Goal: Transaction & Acquisition: Purchase product/service

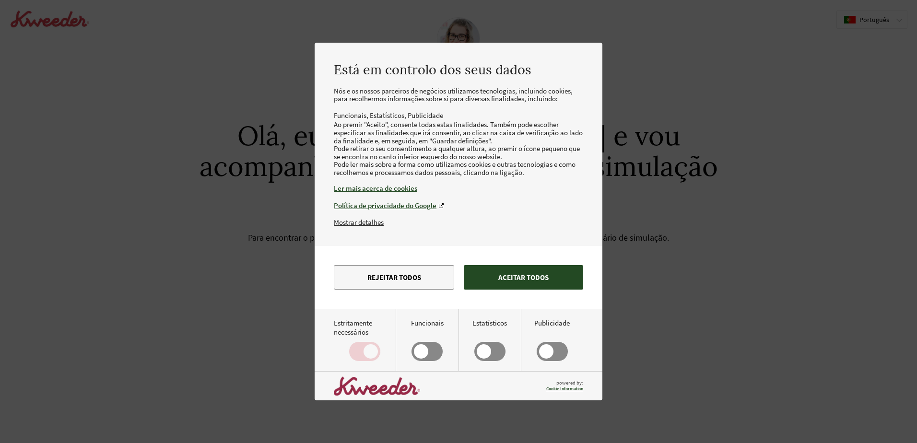
click at [554, 286] on button "Aceitar todos" at bounding box center [523, 277] width 119 height 24
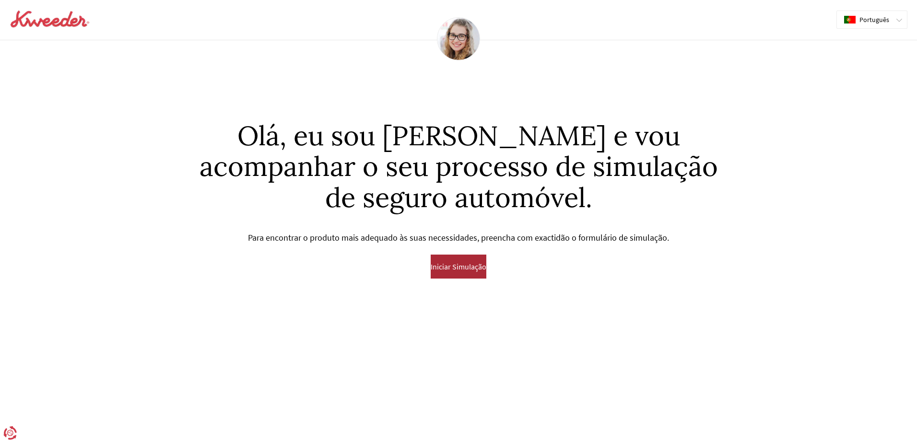
click at [470, 260] on button "Iniciar Simulação" at bounding box center [459, 267] width 56 height 24
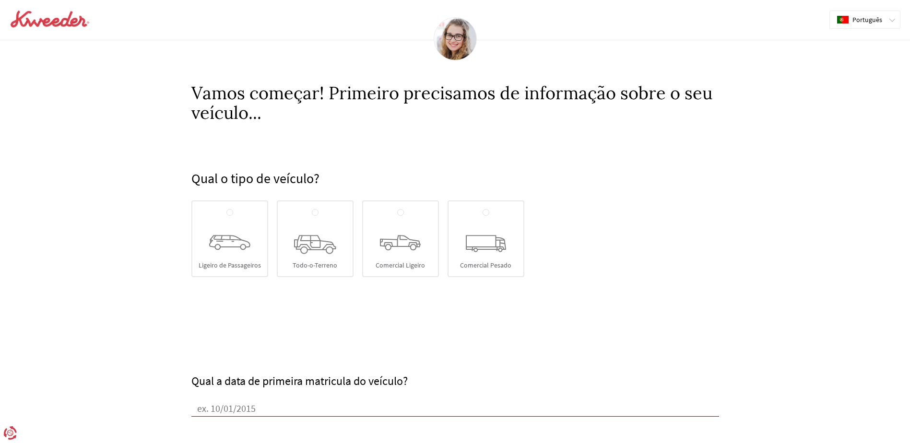
click at [241, 252] on div "Ligeiro de Passageiros" at bounding box center [229, 238] width 77 height 77
radio input "true"
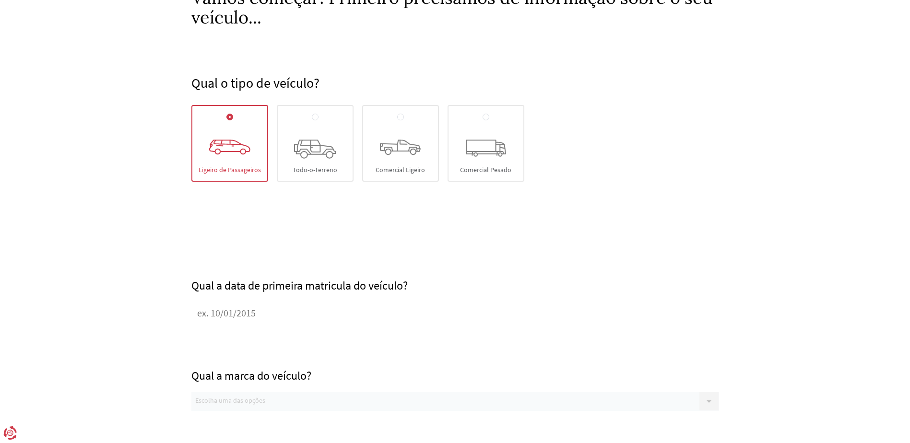
scroll to position [96, 0]
click at [271, 310] on input "Qual a data de primeira matricula do veículo?" at bounding box center [454, 313] width 527 height 14
type input "[DATE]"
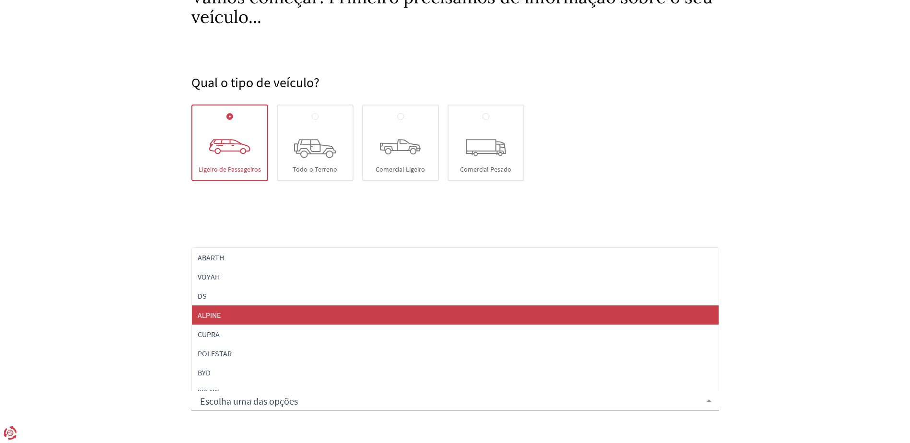
drag, startPoint x: 129, startPoint y: 339, endPoint x: 155, endPoint y: 328, distance: 28.8
click at [129, 339] on form "Qual o tipo de veículo? [GEOGRAPHIC_DATA] Todo-o-Terreno Comercial Ligeiro Come…" at bounding box center [455, 421] width 910 height 788
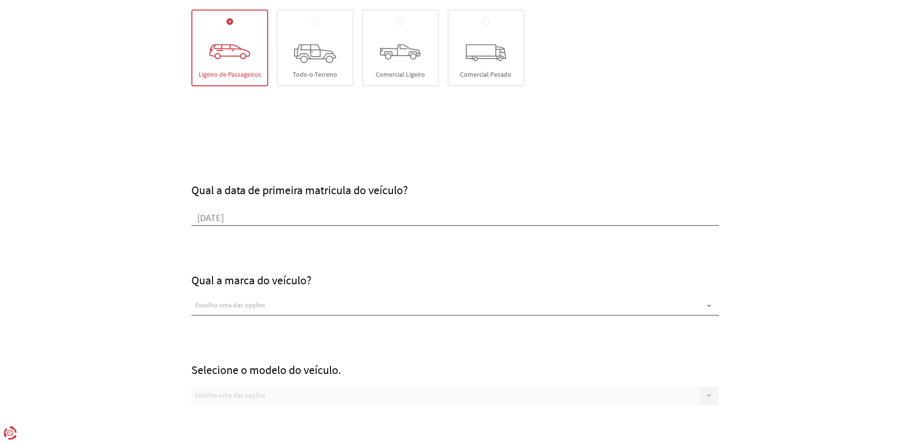
scroll to position [192, 0]
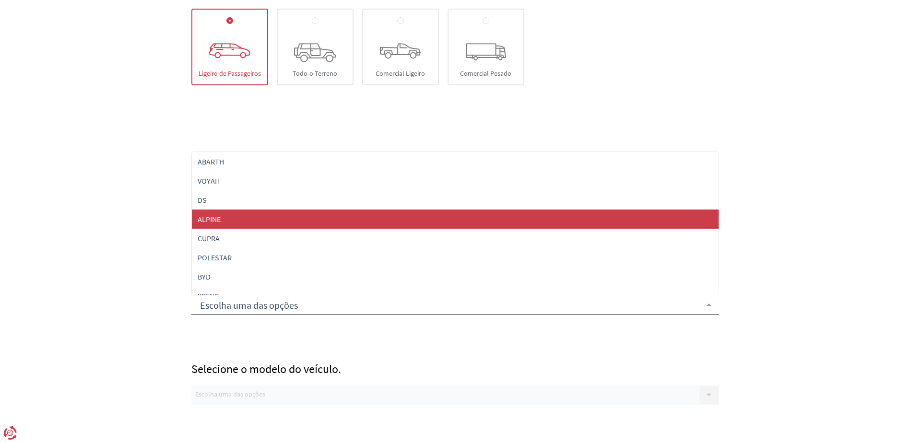
click at [222, 309] on div at bounding box center [454, 304] width 527 height 19
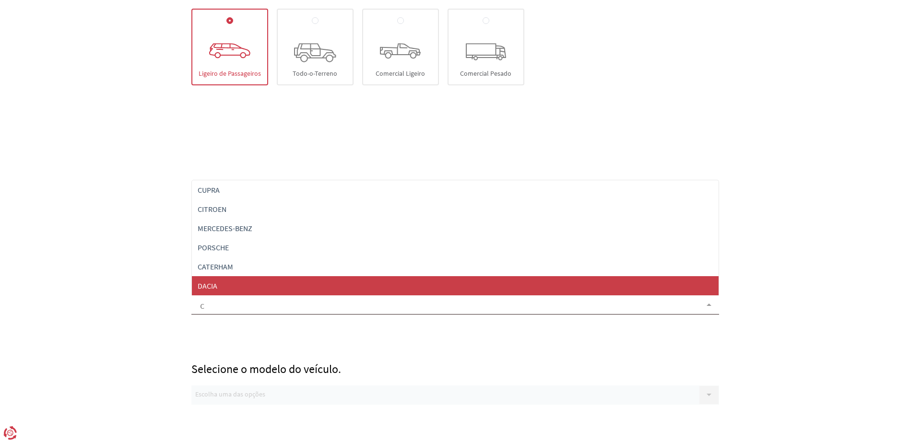
type input "ci"
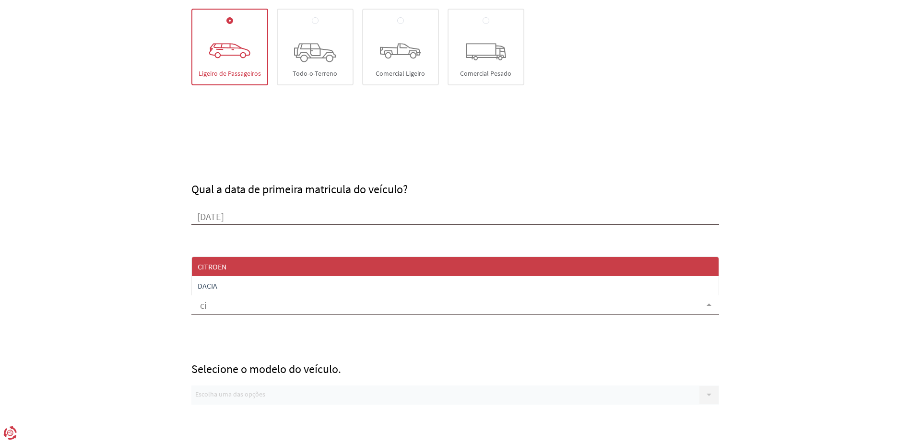
click at [219, 269] on span "CITROEN" at bounding box center [212, 267] width 29 height 10
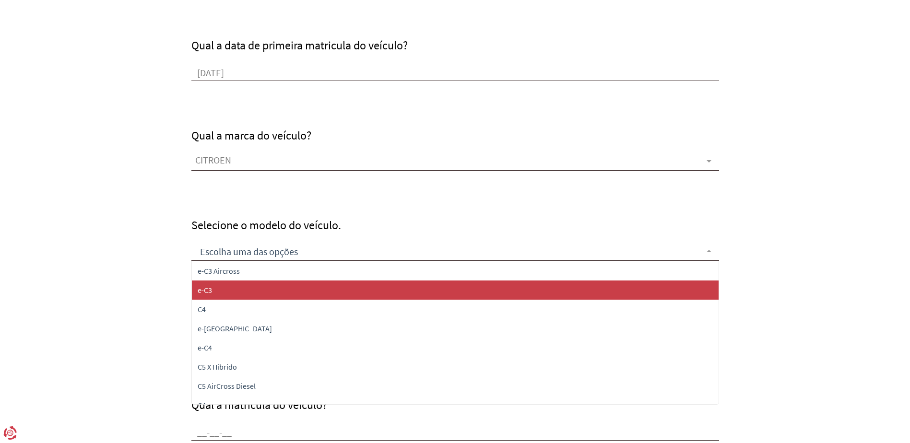
scroll to position [96, 0]
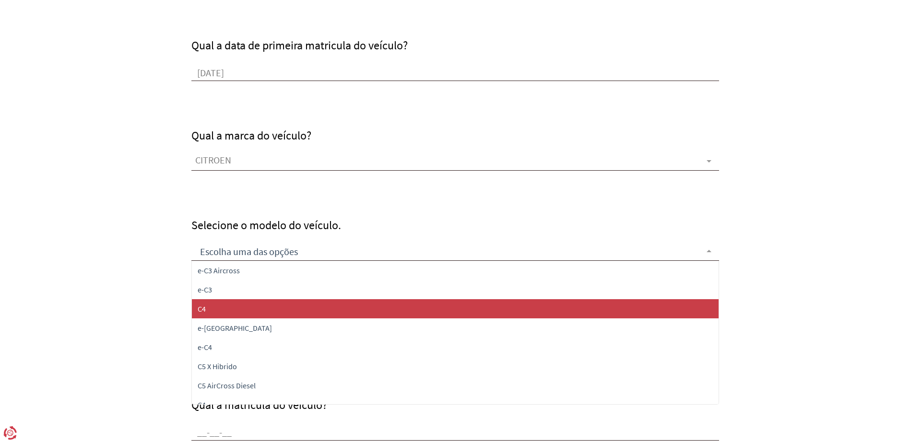
click at [233, 310] on span "C4" at bounding box center [455, 308] width 526 height 19
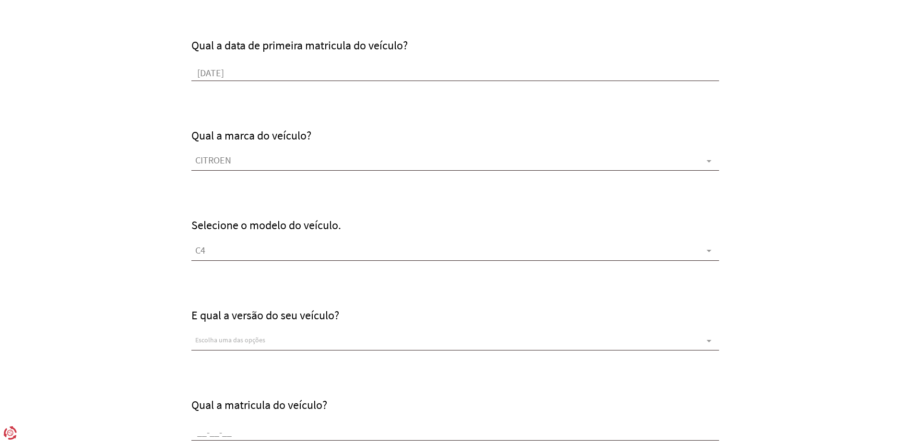
click at [174, 312] on form "Qual o tipo de veículo? [GEOGRAPHIC_DATA] Todo-o-Terreno Comercial Ligeiro Come…" at bounding box center [455, 181] width 910 height 788
click at [214, 333] on div "Escolha uma das opções" at bounding box center [454, 340] width 527 height 19
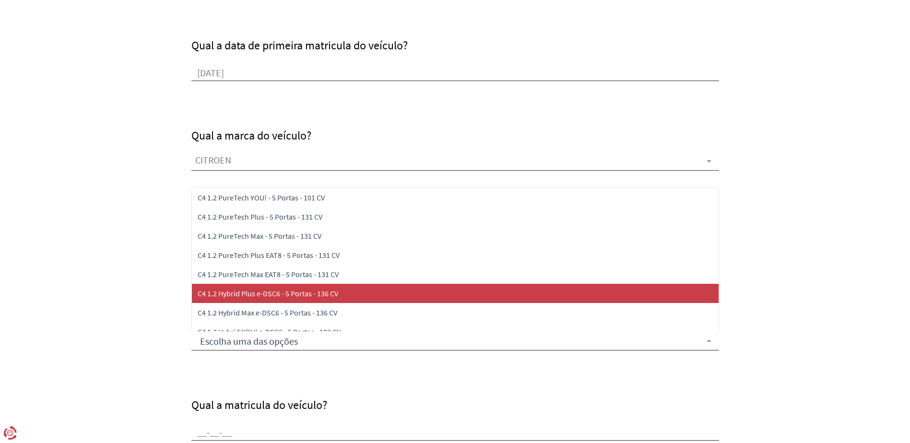
scroll to position [10, 0]
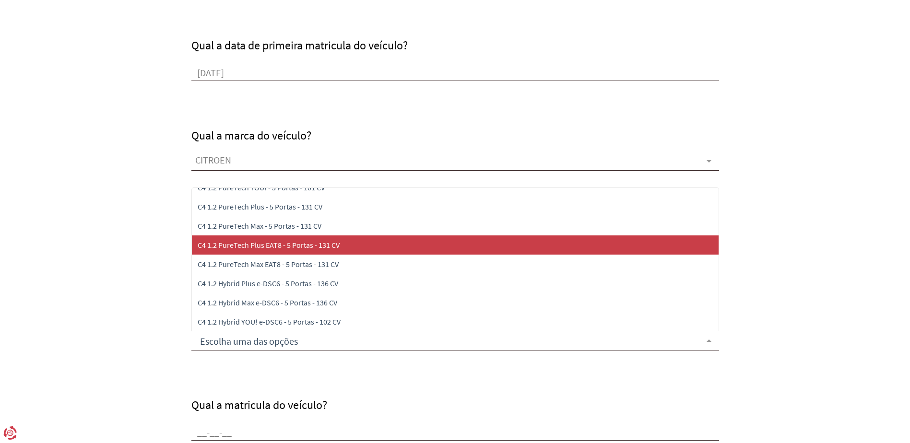
click at [276, 250] on span "C4 1.2 PureTech Plus EAT8 - 5 Portas - 131 CV" at bounding box center [455, 244] width 526 height 19
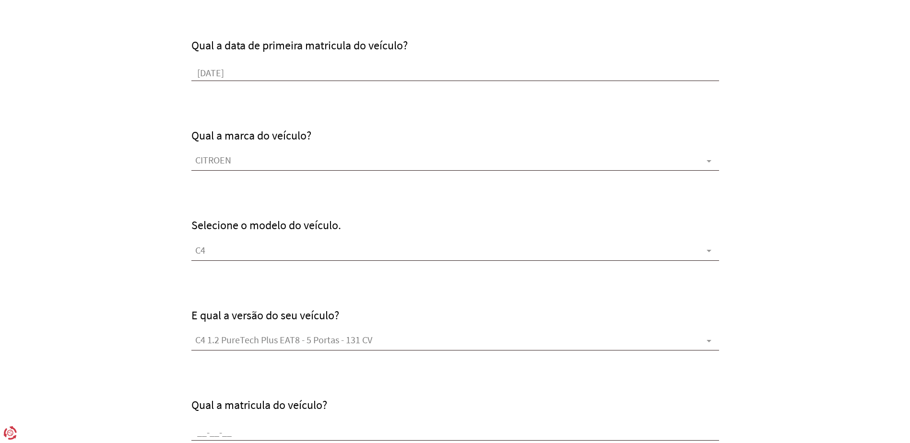
drag, startPoint x: 158, startPoint y: 334, endPoint x: 163, endPoint y: 336, distance: 5.2
click at [158, 334] on form "Qual o tipo de veículo? [GEOGRAPHIC_DATA] Todo-o-Terreno Comercial Ligeiro Come…" at bounding box center [455, 181] width 910 height 788
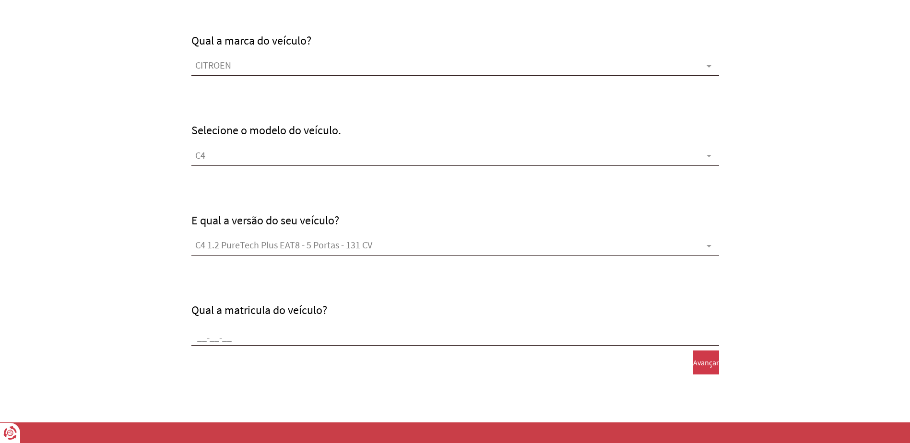
scroll to position [432, 0]
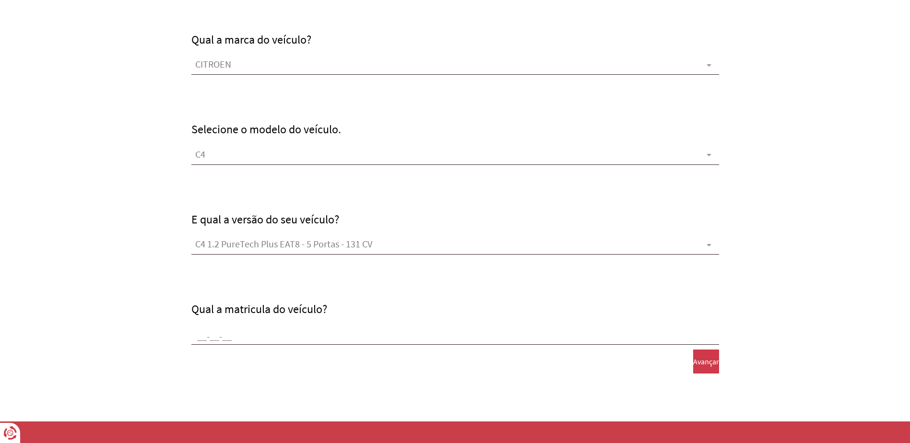
click at [204, 336] on input "Qual a matricula do veículo?" at bounding box center [454, 337] width 527 height 14
type input "b"
type input "BO-46-[GEOGRAPHIC_DATA]"
drag, startPoint x: 333, startPoint y: 380, endPoint x: 563, endPoint y: 394, distance: 230.6
click at [340, 381] on form "Qual o tipo de veículo? [GEOGRAPHIC_DATA] Todo-o-Terreno Comercial Ligeiro Come…" at bounding box center [455, 85] width 910 height 788
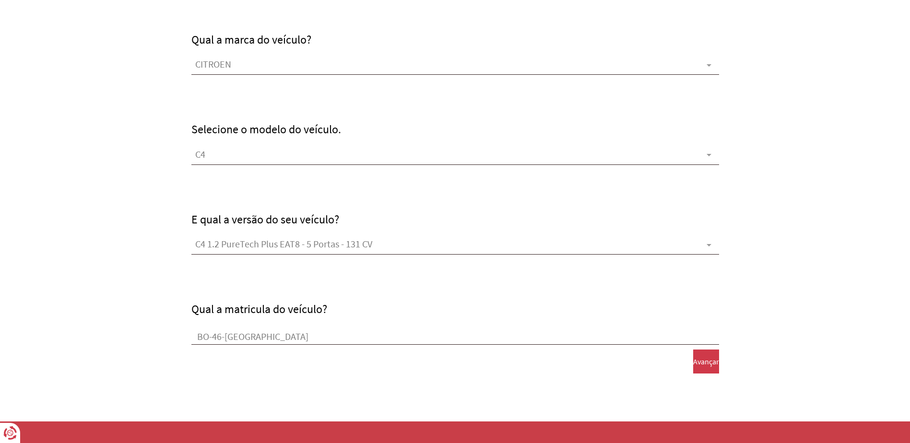
click at [701, 364] on span "Avançar" at bounding box center [706, 361] width 26 height 9
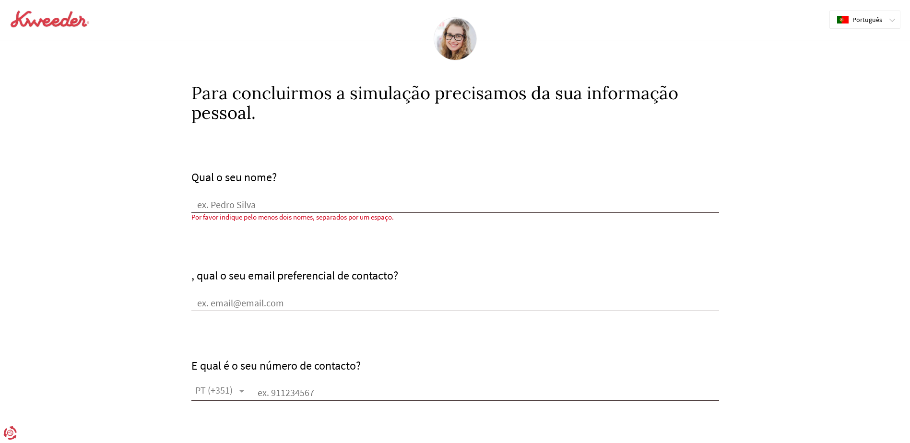
click at [250, 205] on input "Qual o seu nome?" at bounding box center [454, 206] width 527 height 14
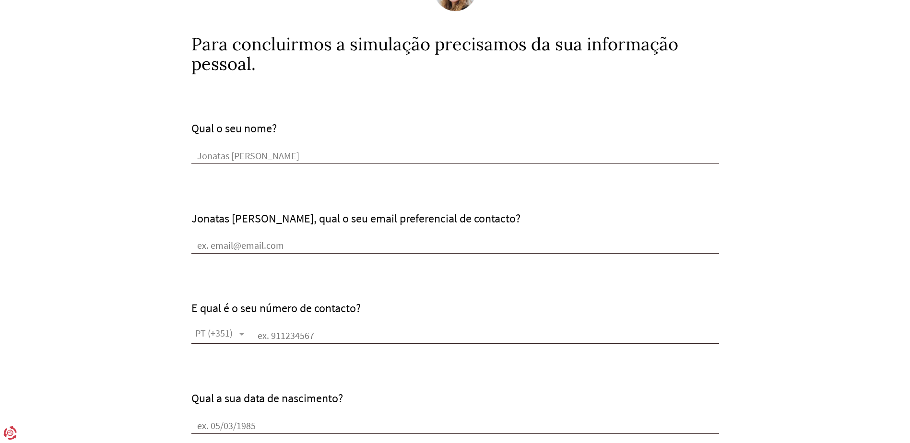
scroll to position [48, 0]
type input "Jonatas [PERSON_NAME]"
click at [267, 243] on input "Jonatas [PERSON_NAME], qual o seu email preferencial de contacto?" at bounding box center [454, 247] width 527 height 14
type input "[EMAIL_ADDRESS][DOMAIN_NAME]"
drag, startPoint x: 283, startPoint y: 333, endPoint x: 289, endPoint y: 335, distance: 5.5
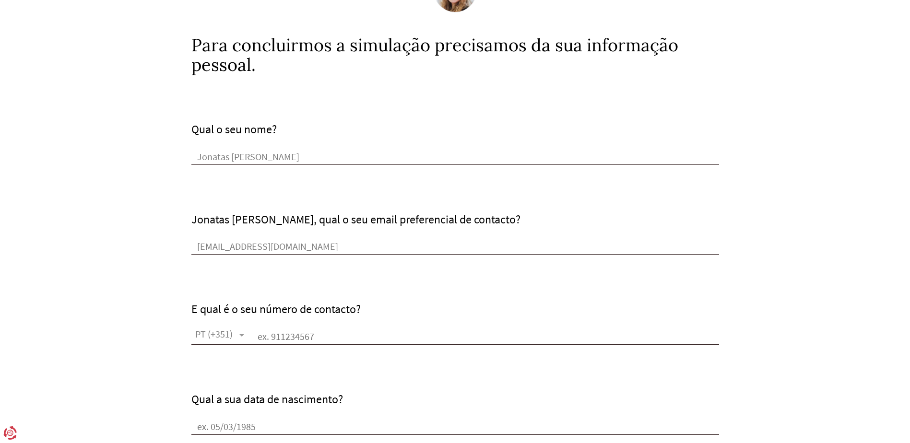
click at [284, 333] on input "text" at bounding box center [485, 337] width 467 height 14
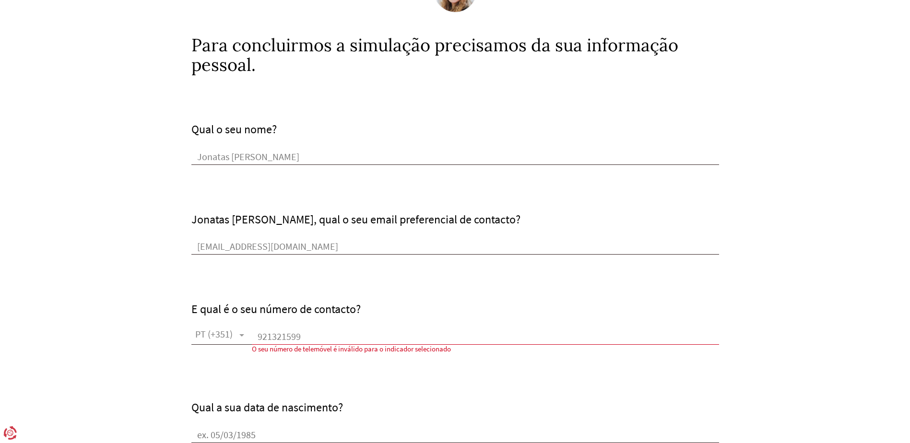
type input "921321599"
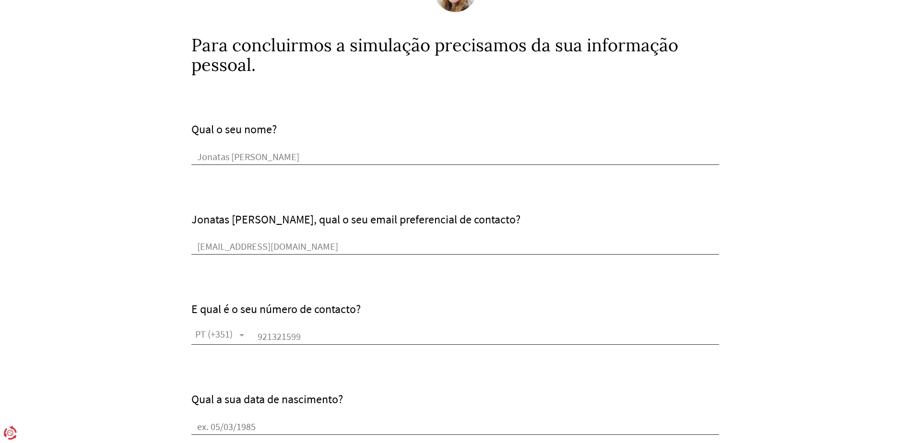
scroll to position [0, 0]
type input "[DATE]"
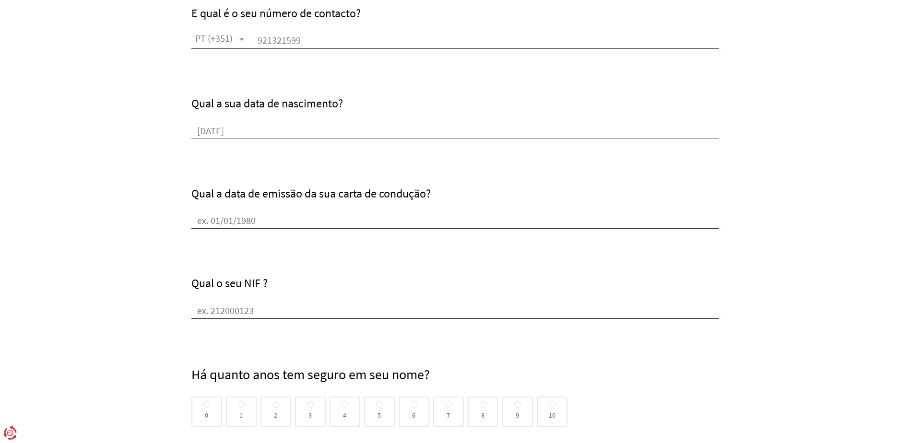
click at [270, 312] on input "Qual o seu NIF ?" at bounding box center [454, 311] width 527 height 14
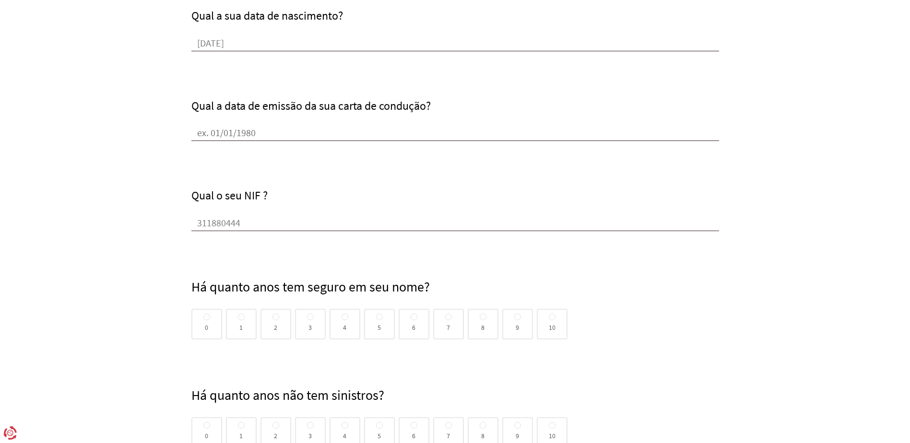
scroll to position [440, 0]
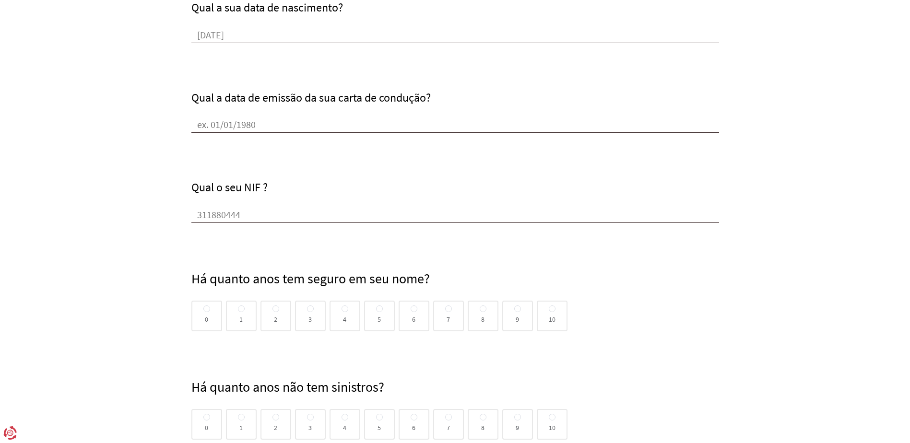
type input "311880444"
click at [207, 316] on span "0" at bounding box center [206, 316] width 3 height 0
radio input "true"
click at [207, 313] on input "0" at bounding box center [206, 309] width 7 height 8
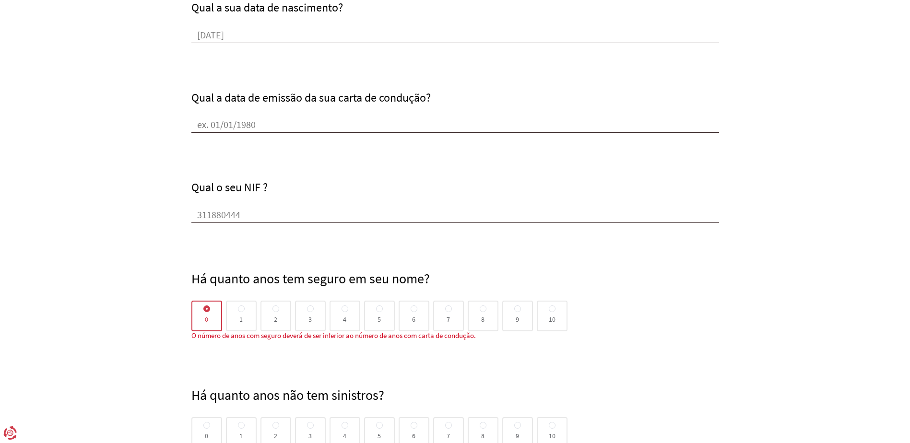
click at [244, 309] on span at bounding box center [241, 308] width 7 height 7
radio input "true"
click at [244, 309] on input "1" at bounding box center [241, 309] width 7 height 8
radio input "false"
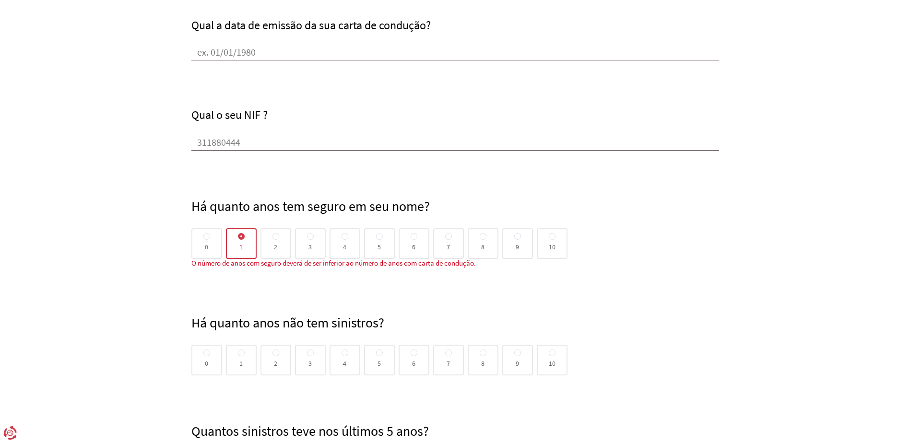
scroll to position [584, 0]
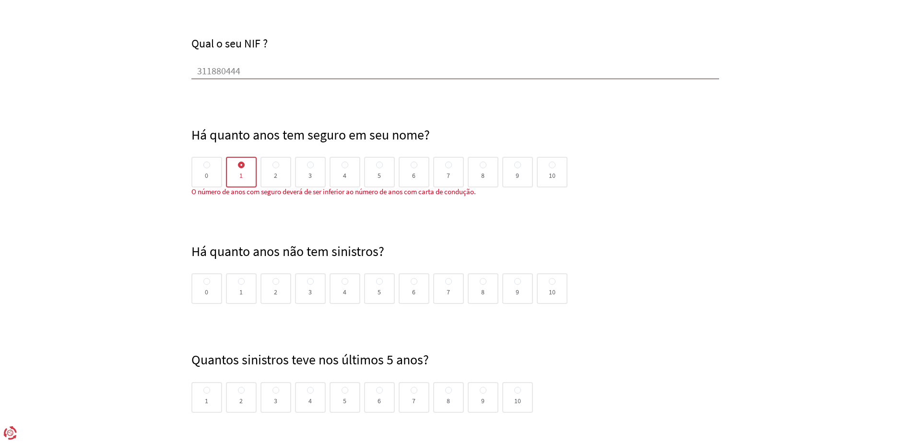
click at [243, 281] on span at bounding box center [241, 281] width 7 height 7
radio input "true"
click at [243, 281] on input "1" at bounding box center [241, 282] width 7 height 8
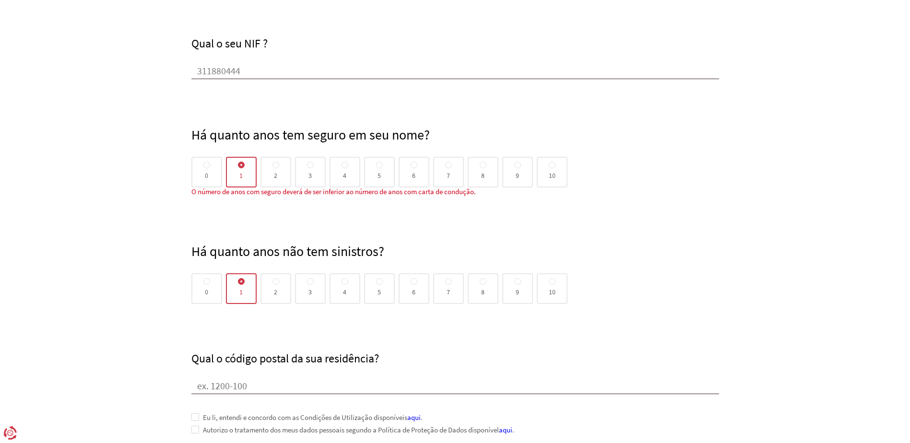
click at [231, 346] on div "Qual o código postal da sua residência?" at bounding box center [454, 349] width 527 height 90
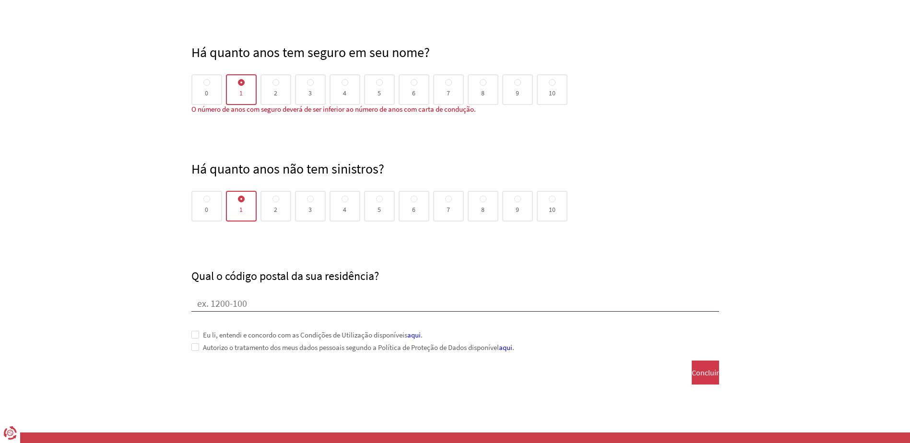
scroll to position [679, 0]
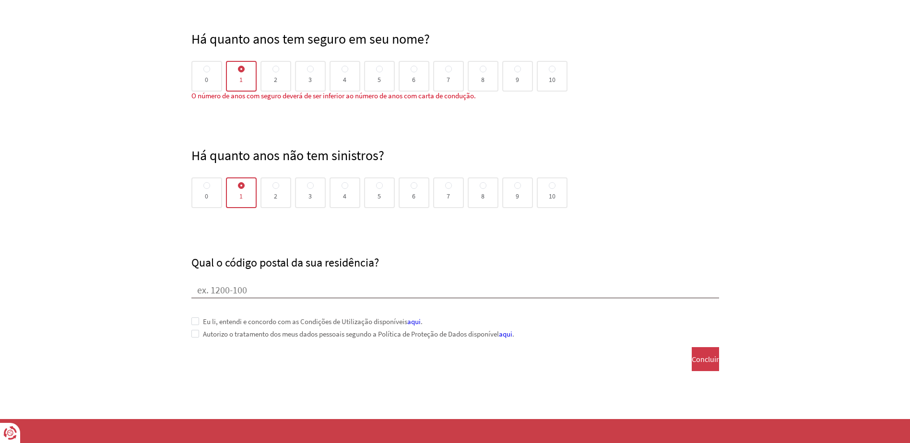
click at [245, 294] on input "Qual o código postal da sua residência?" at bounding box center [454, 291] width 527 height 14
type input "2070-681"
click at [194, 316] on div "Eu li, entendi e concordo com as Condições de Utilização disponíveis aqui . Aut…" at bounding box center [454, 320] width 527 height 44
drag, startPoint x: 194, startPoint y: 318, endPoint x: 196, endPoint y: 328, distance: 9.8
click at [194, 319] on span at bounding box center [195, 321] width 8 height 8
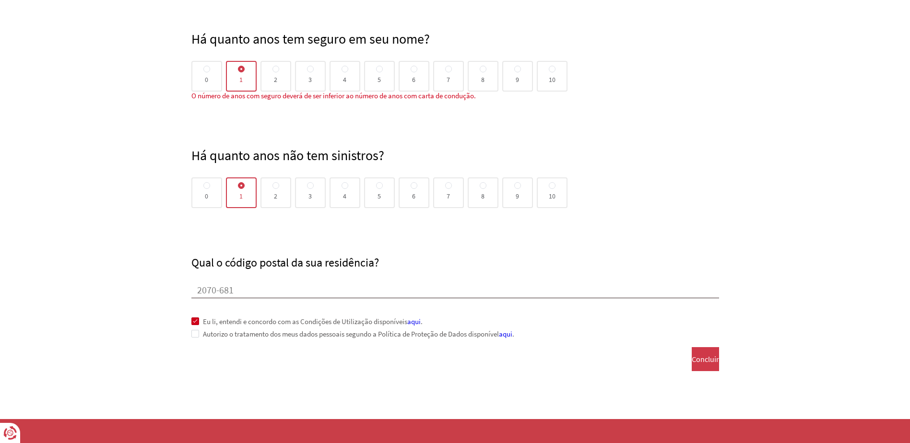
click at [196, 334] on span at bounding box center [195, 334] width 8 height 8
click at [691, 369] on button "Concluir" at bounding box center [704, 359] width 27 height 24
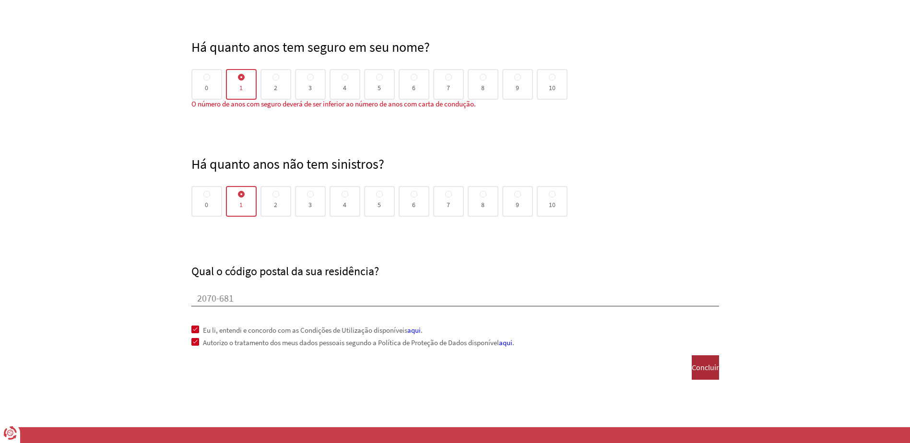
scroll to position [337, 0]
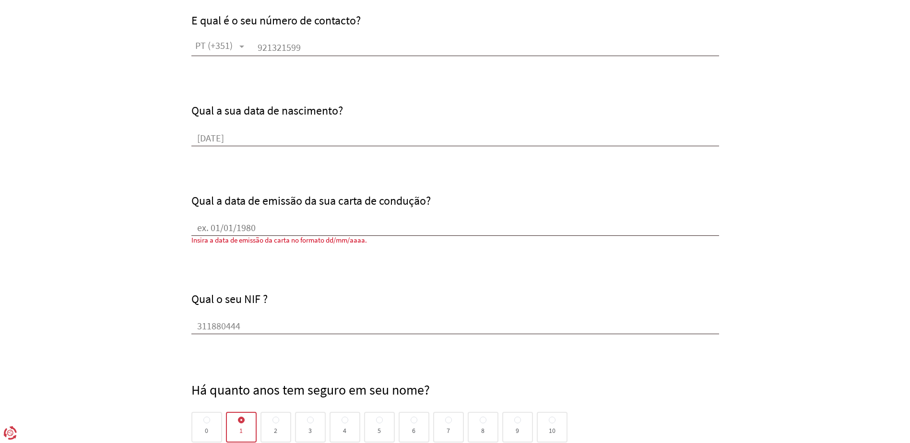
click at [325, 228] on input "Qual a data de emissão da sua carta de condução?" at bounding box center [454, 229] width 527 height 14
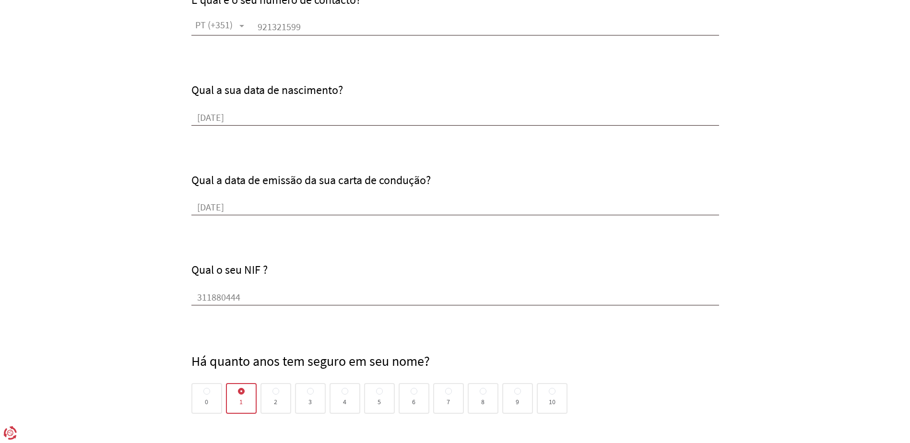
scroll to position [672, 0]
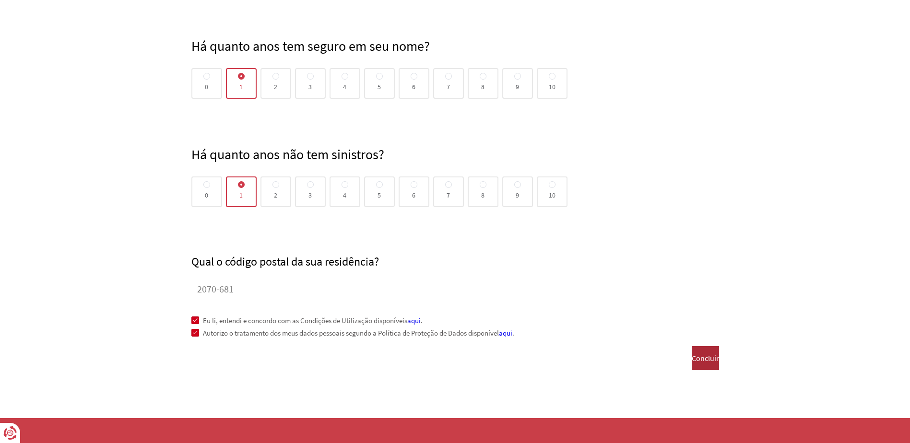
type input "[DATE]"
click at [691, 355] on span "Concluir" at bounding box center [704, 358] width 27 height 9
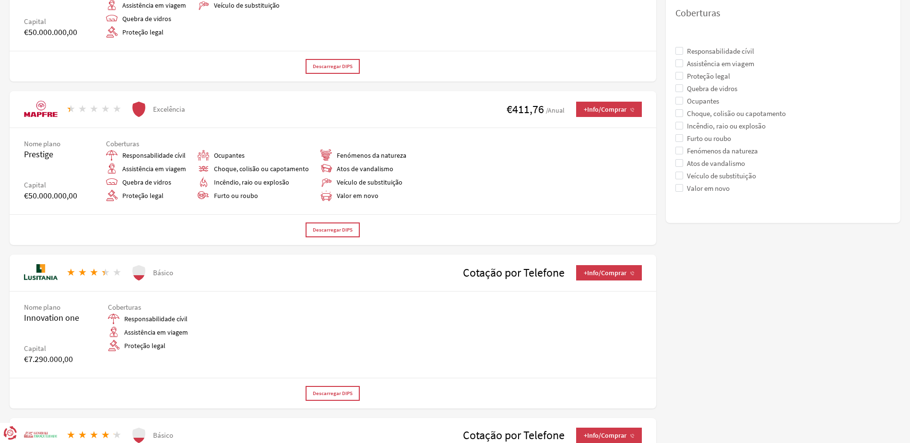
scroll to position [432, 0]
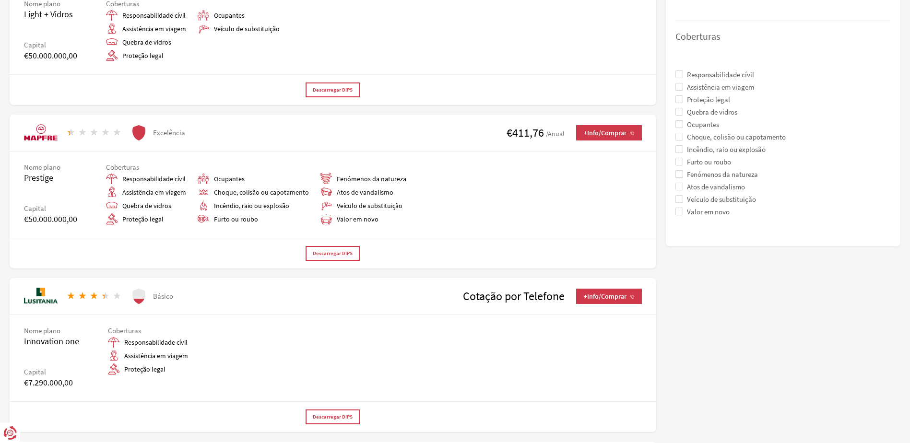
click at [677, 210] on span at bounding box center [679, 212] width 8 height 8
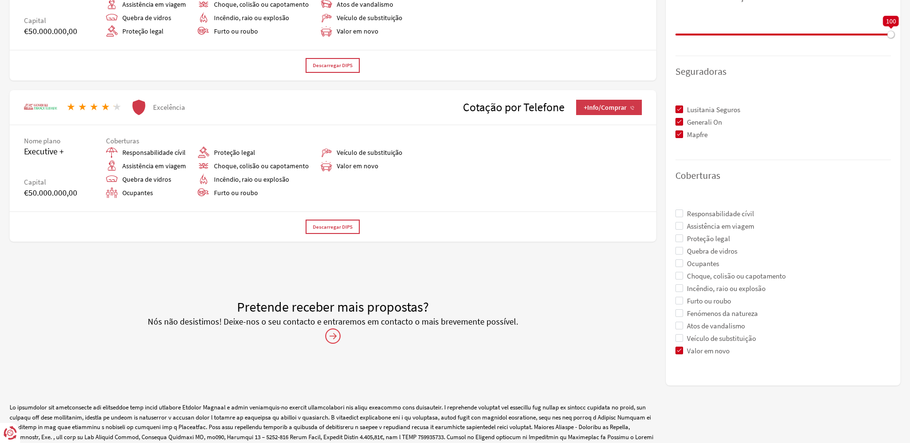
scroll to position [310, 0]
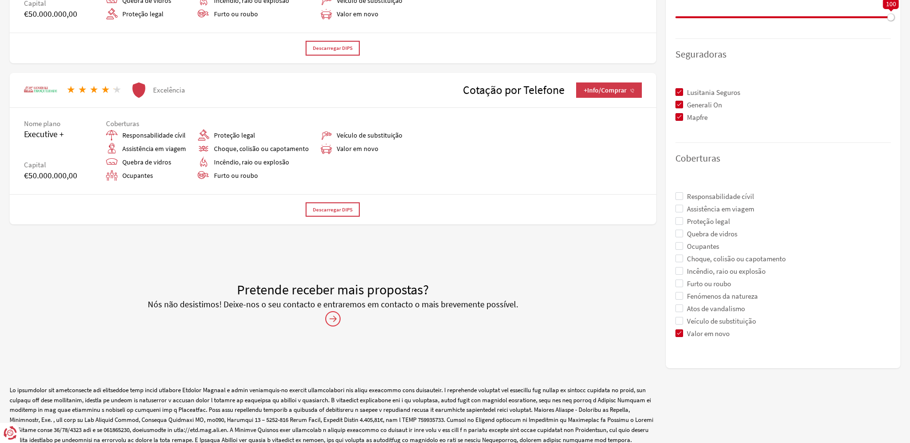
click at [684, 333] on span "Valor em novo" at bounding box center [706, 333] width 47 height 8
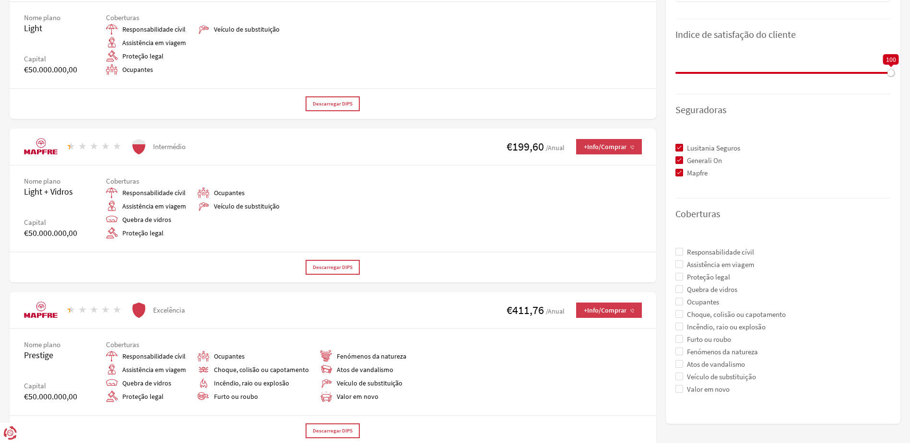
scroll to position [254, 0]
click at [681, 316] on span at bounding box center [679, 315] width 8 height 8
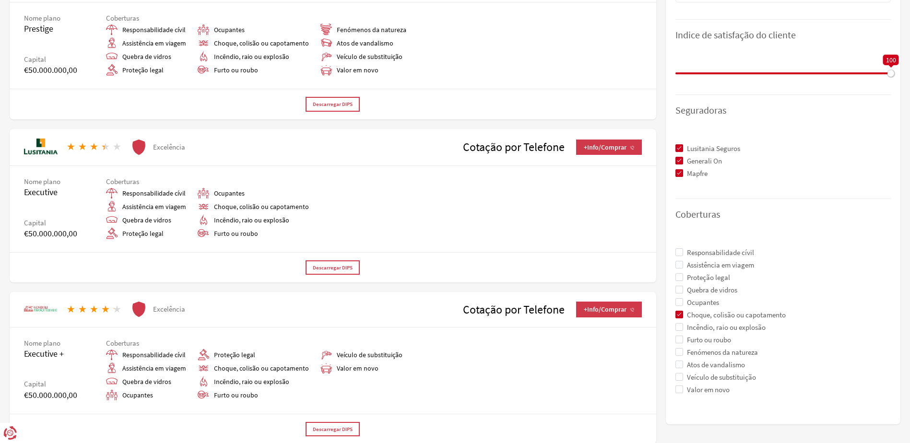
click at [680, 337] on span at bounding box center [679, 340] width 8 height 8
click at [677, 350] on span at bounding box center [679, 352] width 8 height 8
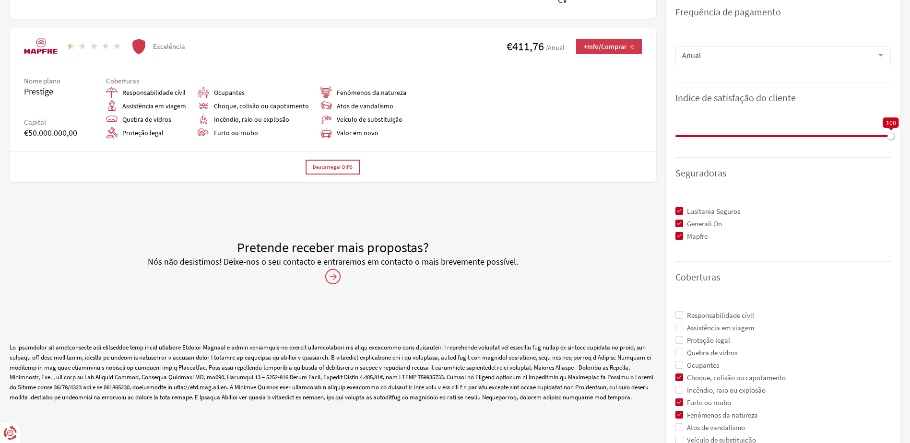
scroll to position [192, 0]
click at [677, 415] on span at bounding box center [679, 414] width 8 height 8
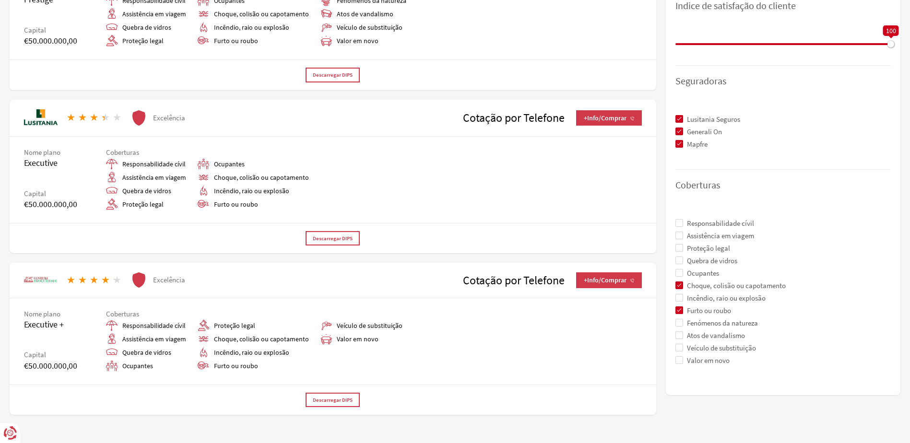
scroll to position [288, 0]
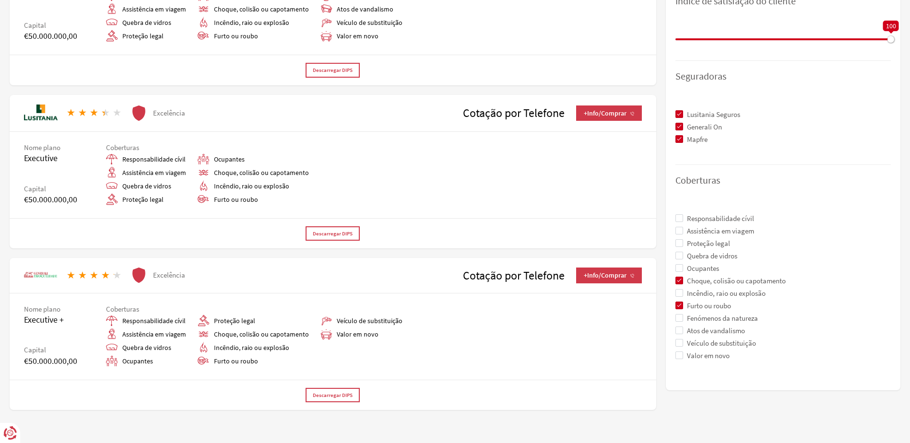
click at [136, 105] on icon at bounding box center [138, 112] width 13 height 15
click at [321, 231] on span "Descarregar DIPS" at bounding box center [333, 234] width 40 height 6
click at [588, 271] on span "+Info/Comprar" at bounding box center [609, 275] width 50 height 8
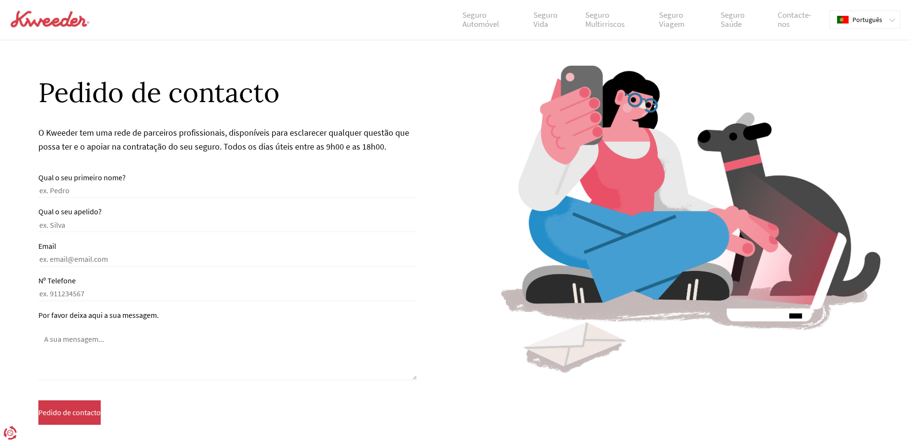
click at [138, 181] on div "Qual o seu primeiro nome?" at bounding box center [227, 185] width 378 height 25
click at [140, 189] on input "Qual o seu primeiro nome?" at bounding box center [227, 192] width 378 height 12
type input "jonatas"
type input "[PERSON_NAME]"
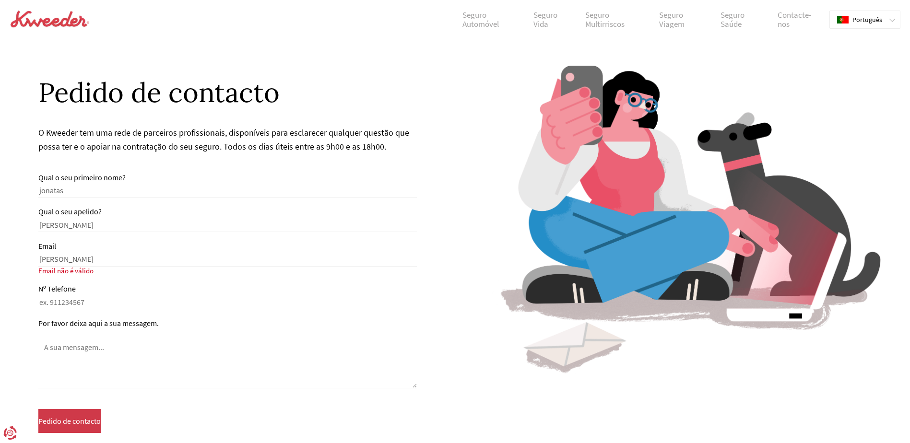
click at [100, 250] on div "Email [PERSON_NAME]" at bounding box center [227, 254] width 378 height 25
click at [101, 256] on input "[PERSON_NAME]" at bounding box center [227, 260] width 378 height 12
type input "[EMAIL_ADDRESS][DOMAIN_NAME]"
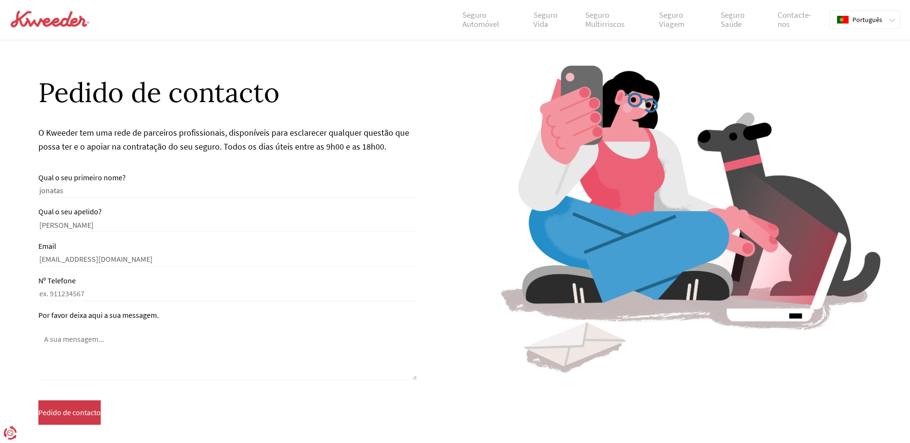
click at [82, 298] on input "Nº Telefone" at bounding box center [227, 295] width 378 height 12
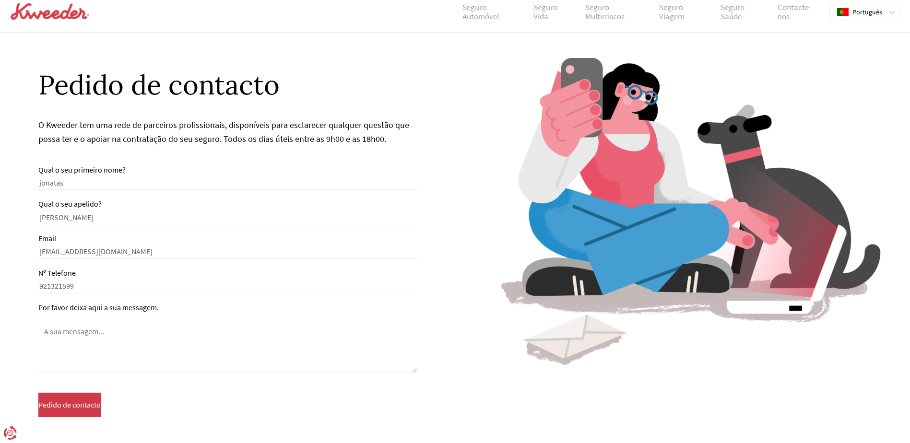
scroll to position [20, 0]
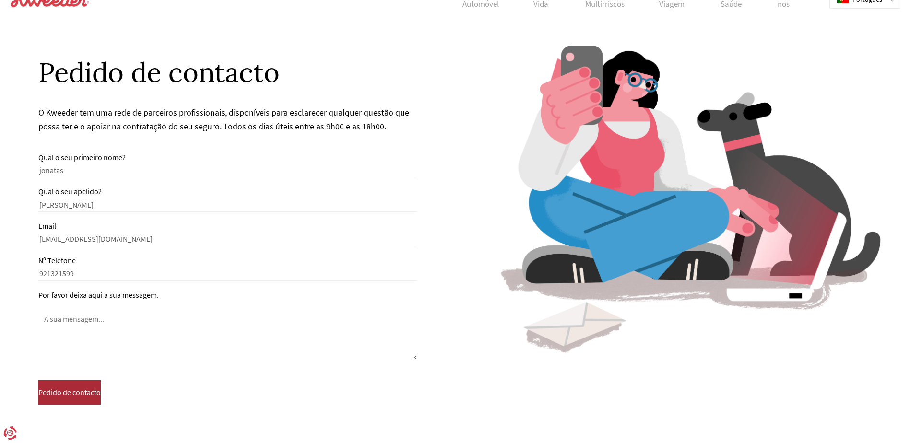
type input "921321599"
click at [85, 385] on button "Pedido de contacto" at bounding box center [69, 392] width 62 height 24
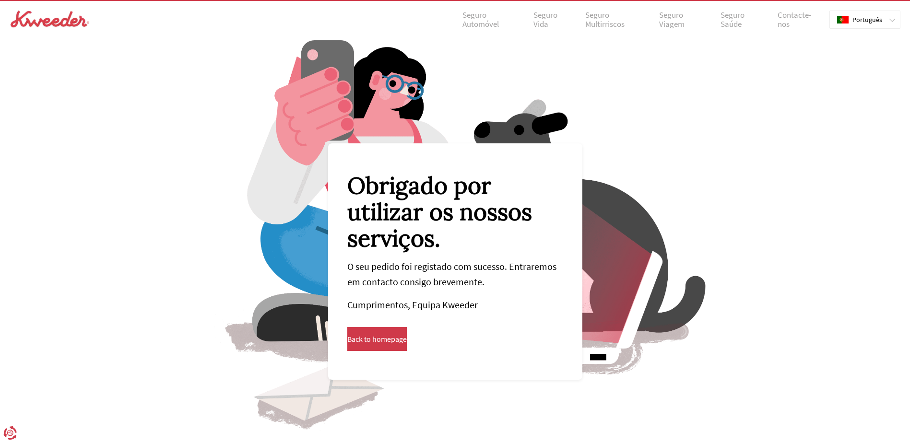
scroll to position [40, 0]
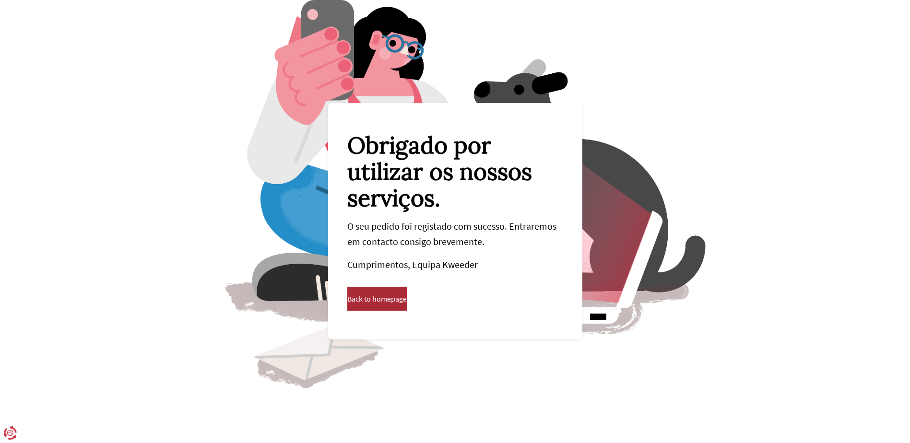
click at [362, 298] on span "Back to homepage" at bounding box center [376, 298] width 59 height 9
